Goal: Task Accomplishment & Management: Use online tool/utility

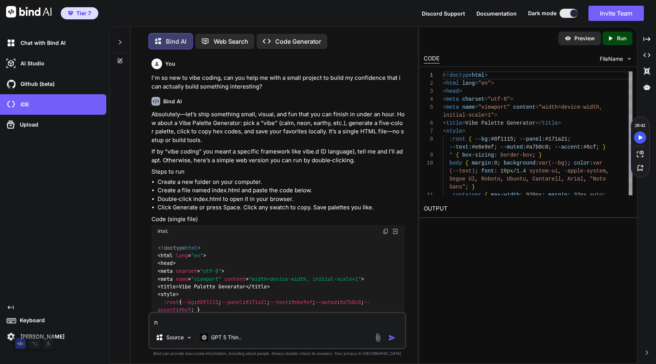
scroll to position [4, 0]
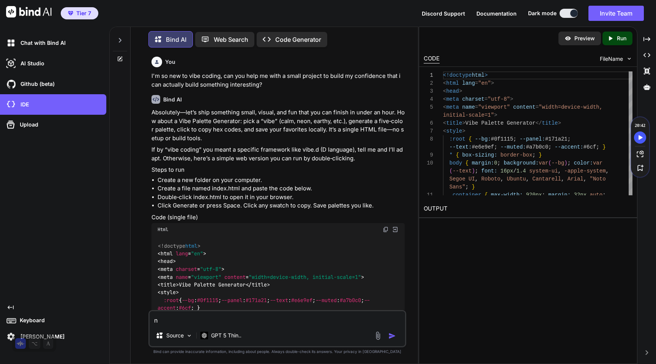
click at [194, 320] on textarea "n" at bounding box center [278, 318] width 256 height 14
type textarea "nah. that's boring. something else?"
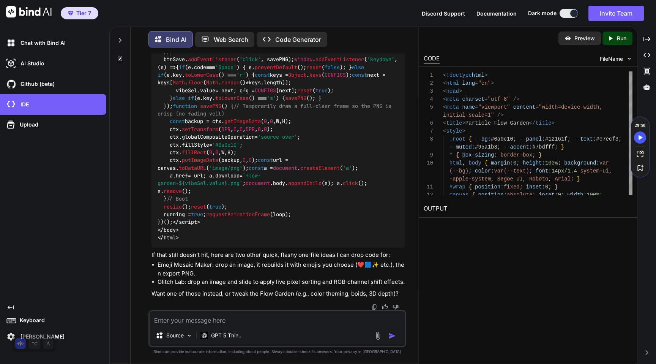
scroll to position [5113, 0]
type textarea "sure. Let's try that"
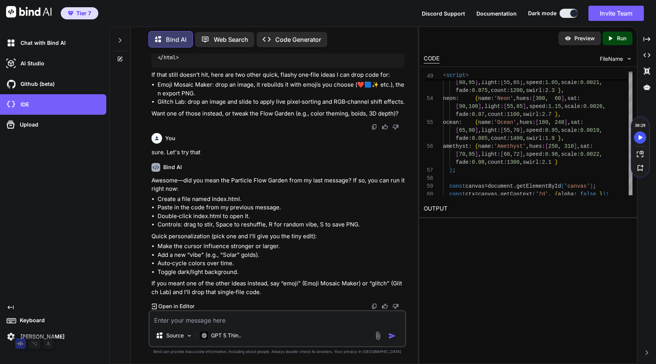
scroll to position [5176, 0]
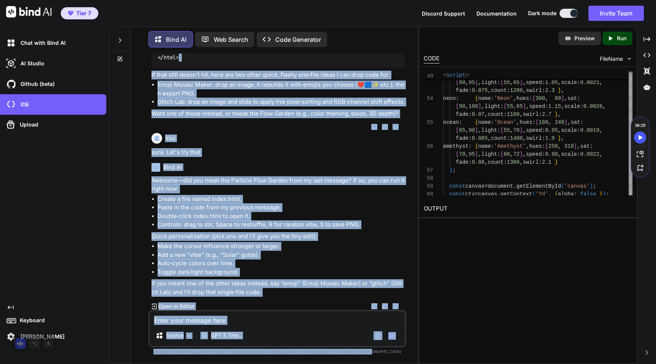
scroll to position [5293, 0]
drag, startPoint x: 207, startPoint y: 163, endPoint x: 131, endPoint y: 357, distance: 208.0
click at [131, 357] on div "Bind AI Web Search Created with Pixso. Code Generator You I'm so new to vibe co…" at bounding box center [274, 195] width 287 height 335
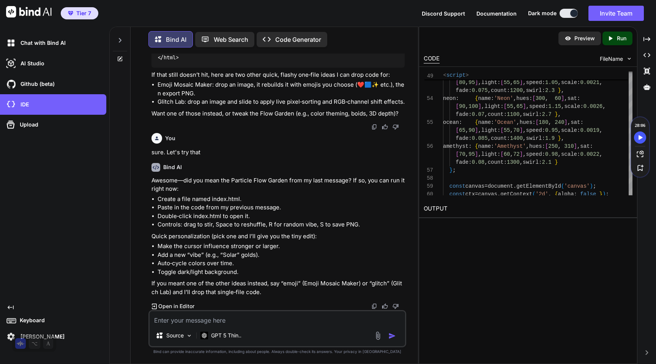
click at [455, 285] on div "Preview Created with Pixso. Run CODE FileName 53 54 55 56 57 58 59 60 ember : {…" at bounding box center [528, 195] width 219 height 337
click at [242, 319] on textarea at bounding box center [278, 318] width 256 height 14
type textarea "the particle flow."
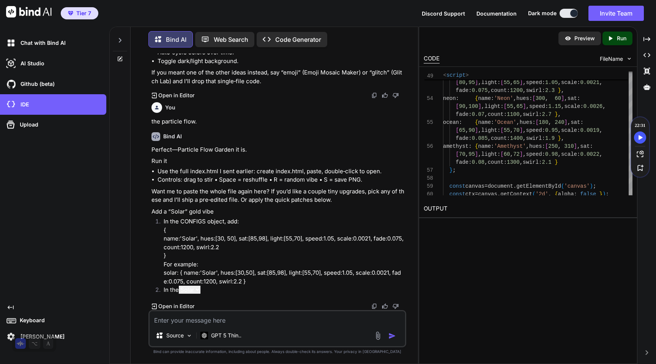
scroll to position [5504, 0]
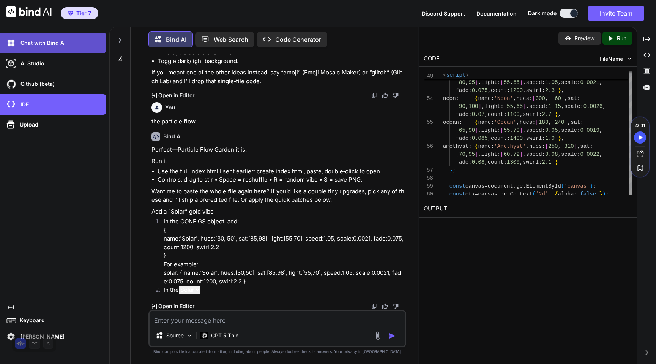
click at [95, 47] on div "Chat with Bind AI" at bounding box center [56, 42] width 102 height 13
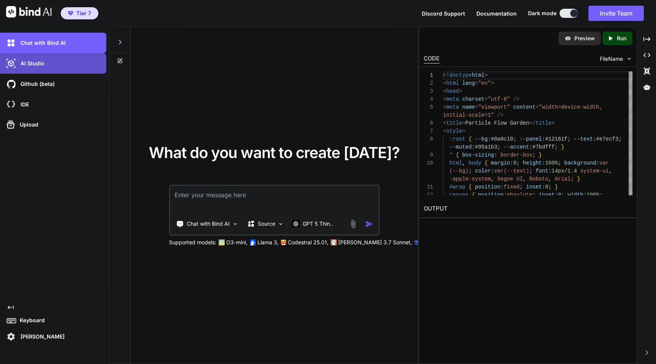
click at [62, 63] on div "AI Studio" at bounding box center [56, 63] width 102 height 13
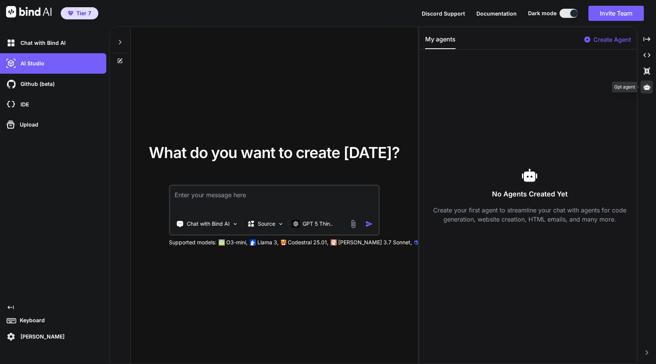
click at [649, 88] on icon at bounding box center [647, 87] width 7 height 6
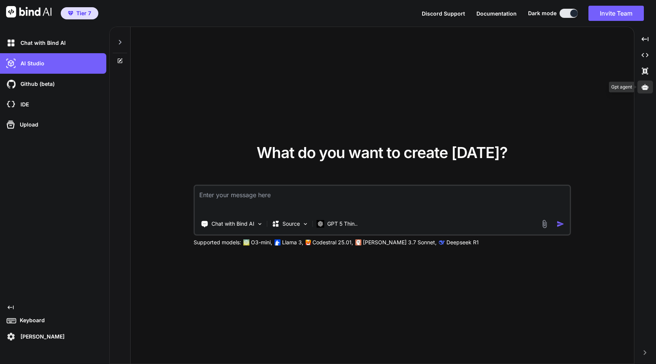
click at [650, 85] on div at bounding box center [645, 86] width 16 height 13
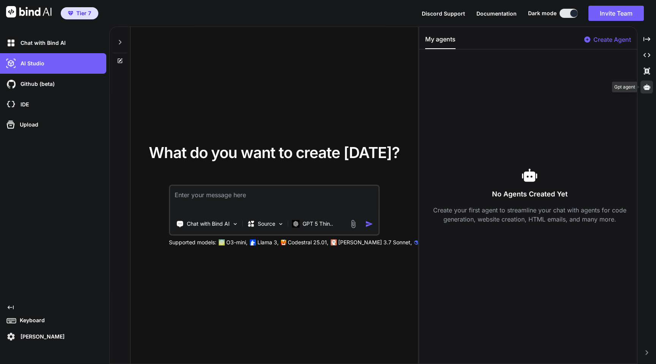
click at [650, 85] on icon at bounding box center [647, 87] width 7 height 7
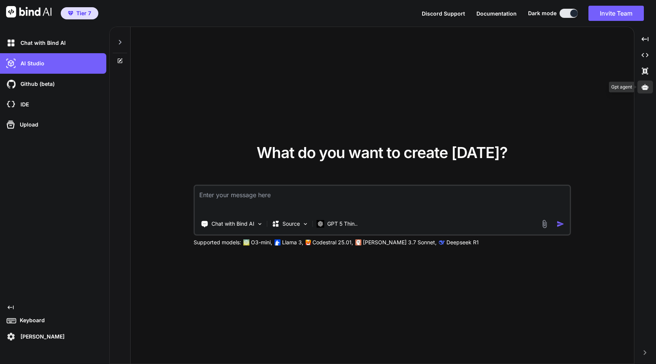
click at [650, 85] on div at bounding box center [645, 86] width 16 height 13
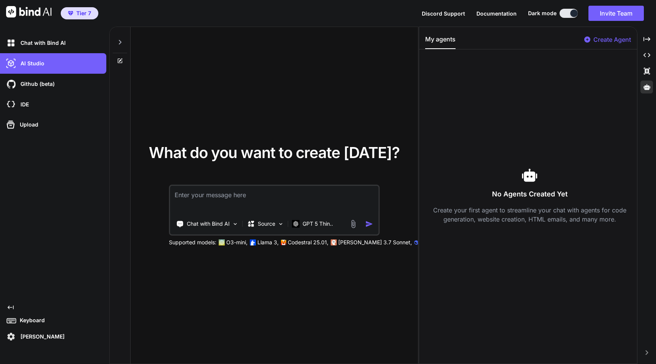
click at [606, 36] on p "Create Agent" at bounding box center [612, 39] width 38 height 9
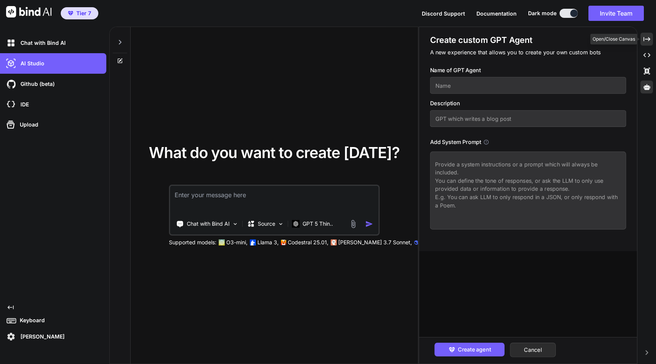
click at [649, 39] on icon at bounding box center [647, 39] width 7 height 4
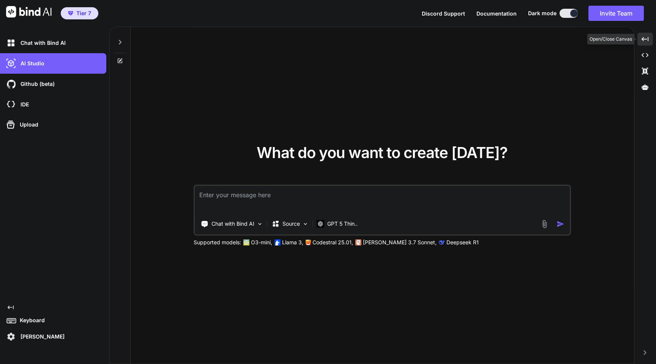
click at [649, 39] on div "Created with Pixso." at bounding box center [645, 39] width 16 height 13
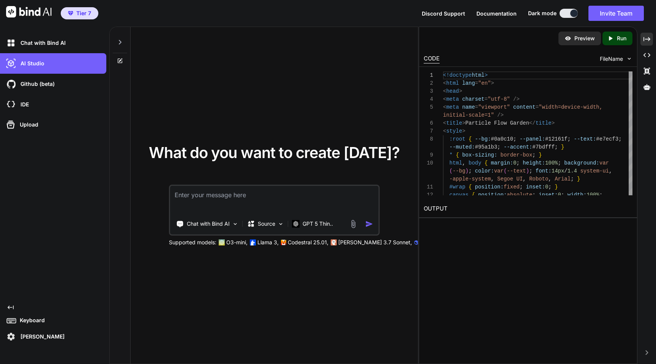
click at [83, 12] on span "Tier 7" at bounding box center [83, 13] width 15 height 8
click at [19, 323] on p "Keyboard" at bounding box center [31, 320] width 28 height 8
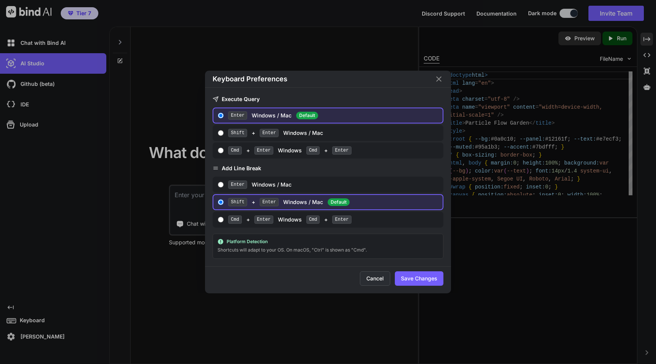
click at [377, 280] on button "Cancel" at bounding box center [375, 278] width 30 height 14
